Goal: Communication & Community: Share content

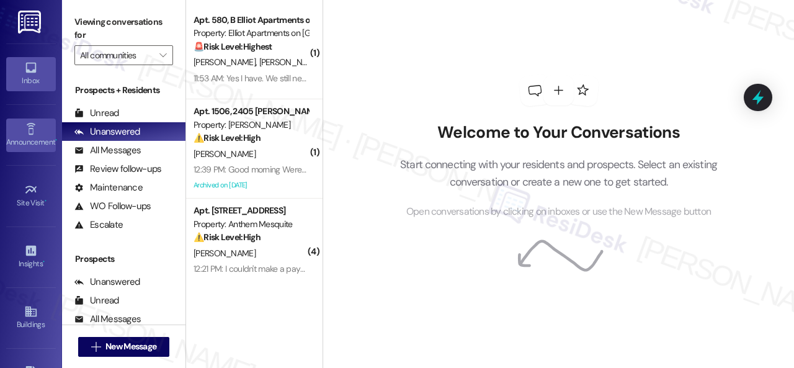
click at [33, 136] on div "Announcement •" at bounding box center [31, 142] width 62 height 12
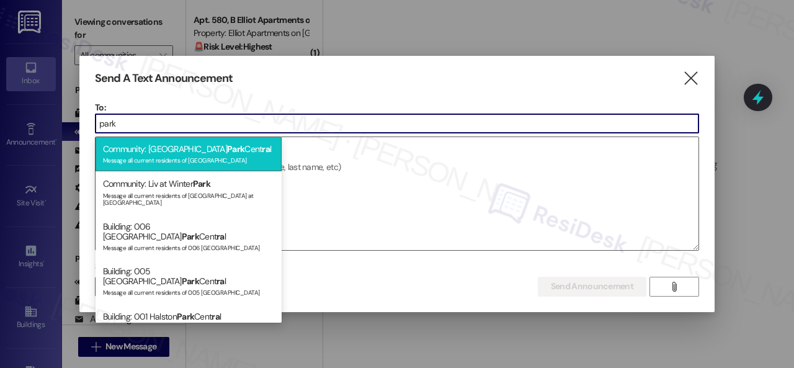
type input "park"
click at [148, 156] on div "Message all current residents of [GEOGRAPHIC_DATA]" at bounding box center [188, 159] width 171 height 11
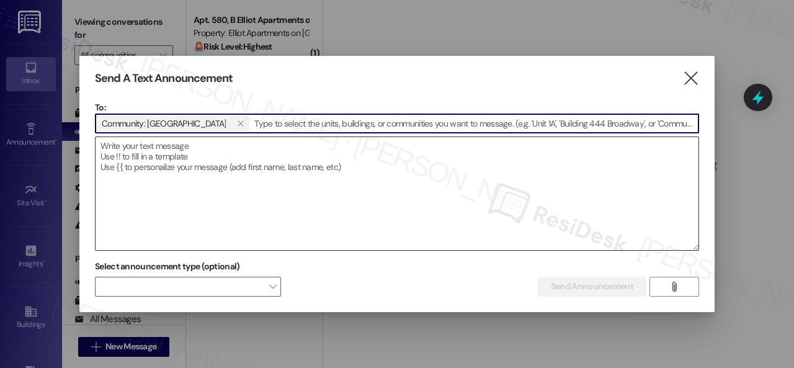
click at [156, 156] on textarea at bounding box center [396, 193] width 603 height 113
paste textarea "Hi {{first_name}}, Update: The BBQ Assador Food Truck originally scheduled for …"
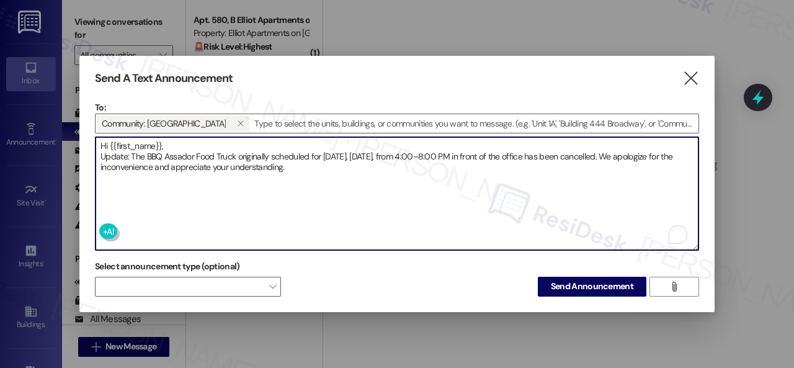
click at [169, 139] on textarea "Hi {{first_name}}, Update: The BBQ Assador Food Truck originally scheduled for …" at bounding box center [396, 193] width 603 height 113
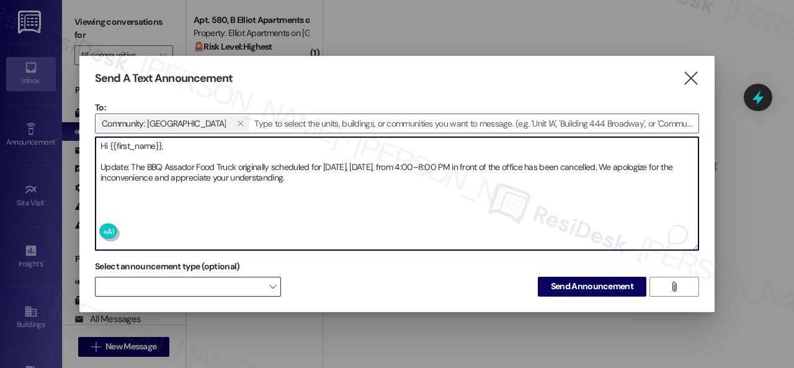
type textarea "Hi {{first_name}}, Update: The BBQ Assador Food Truck originally scheduled for …"
click at [244, 293] on span at bounding box center [188, 286] width 186 height 20
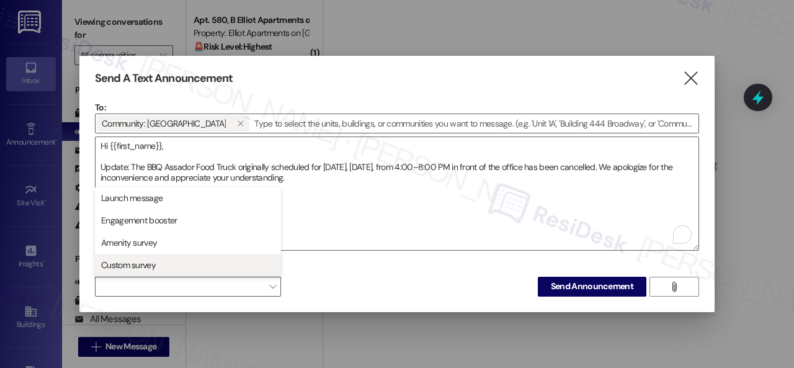
click at [143, 262] on span "Custom survey" at bounding box center [128, 265] width 55 height 12
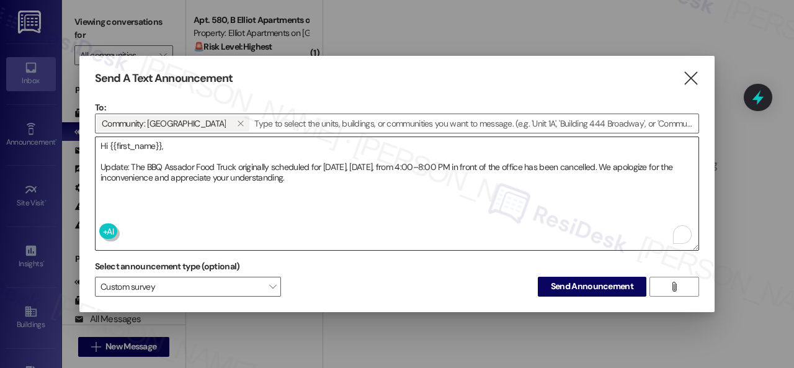
click at [397, 215] on textarea "Hi {{first_name}}, Update: The BBQ Assador Food Truck originally scheduled for …" at bounding box center [396, 193] width 603 height 113
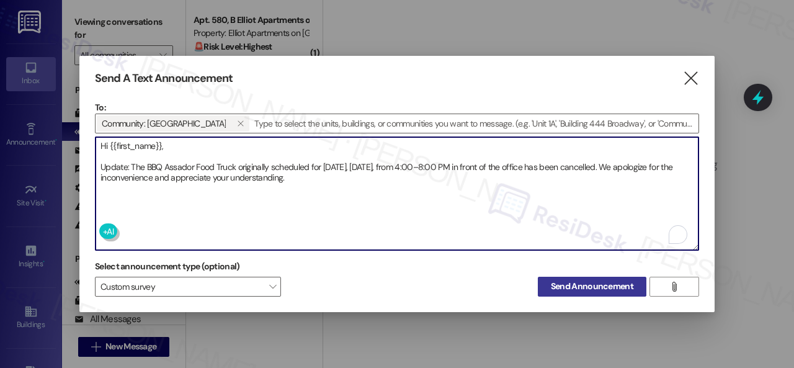
click at [562, 291] on span "Send Announcement" at bounding box center [592, 286] width 82 height 13
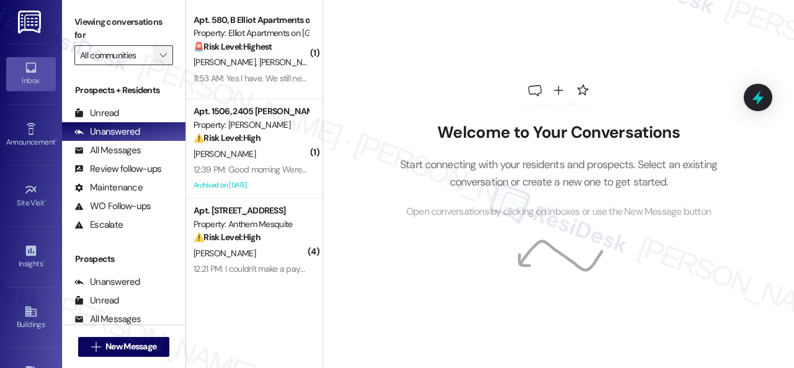
click at [170, 55] on button "" at bounding box center [163, 55] width 20 height 20
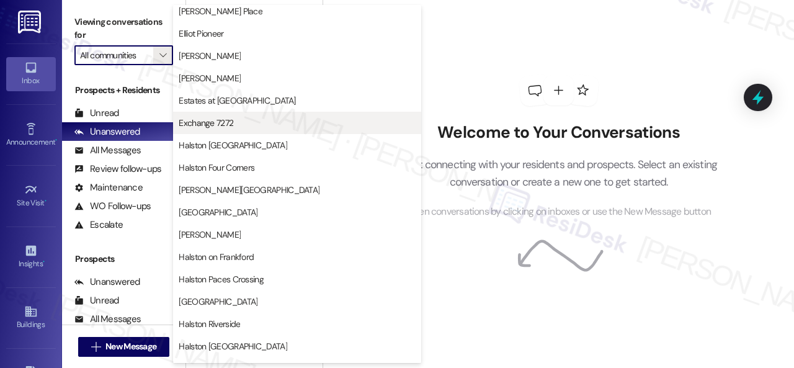
scroll to position [434, 0]
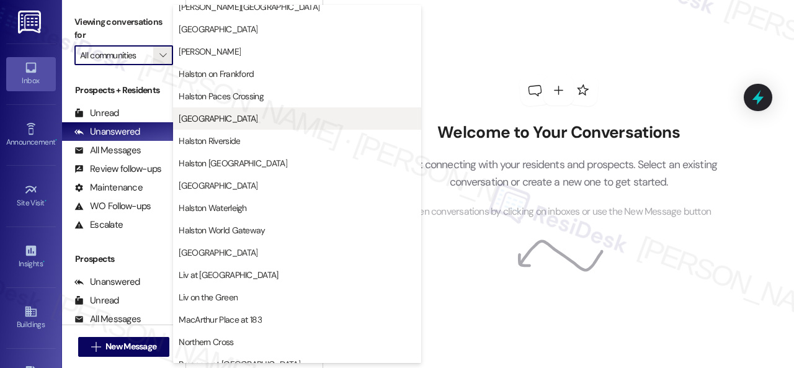
click at [262, 125] on button "[GEOGRAPHIC_DATA]" at bounding box center [297, 118] width 248 height 22
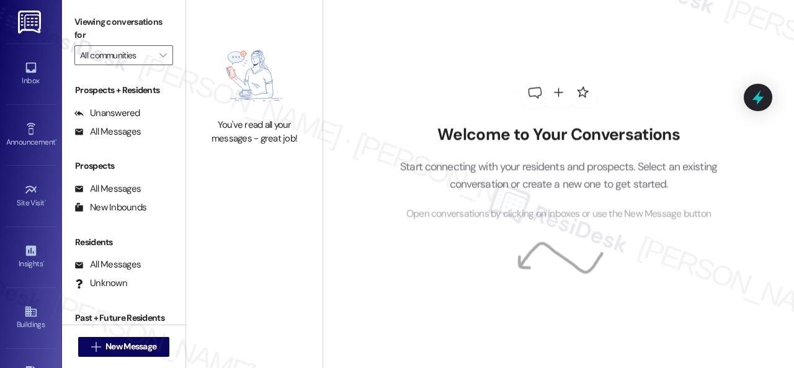
type input "[GEOGRAPHIC_DATA]"
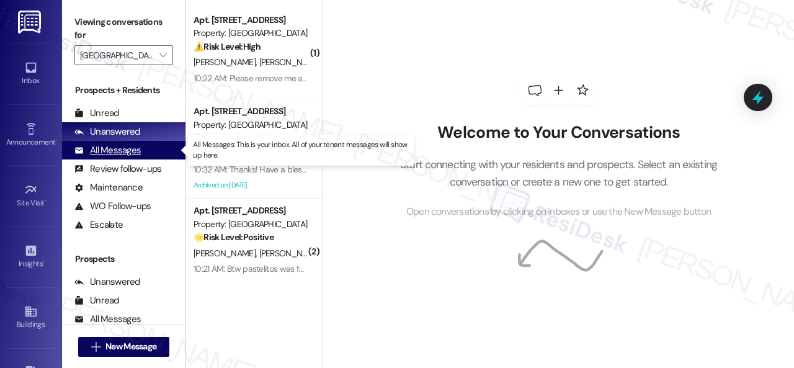
click at [118, 151] on div "All Messages" at bounding box center [107, 150] width 66 height 13
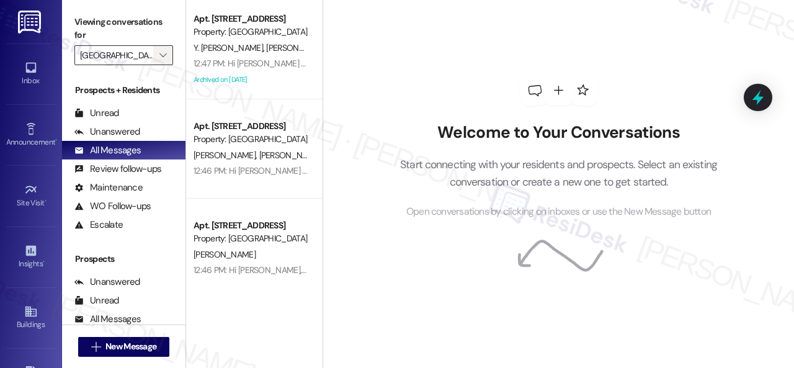
click at [163, 59] on icon "" at bounding box center [162, 55] width 7 height 10
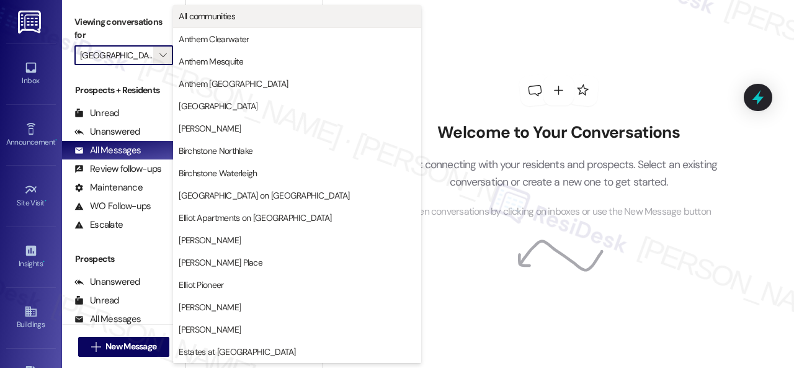
click at [190, 15] on span "All communities" at bounding box center [207, 16] width 56 height 12
